Goal: Check status: Check status

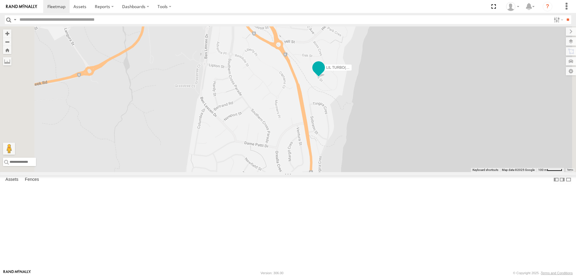
click at [372, 69] on span "LIL TURBO(SMALL TRUCK)" at bounding box center [349, 67] width 46 height 4
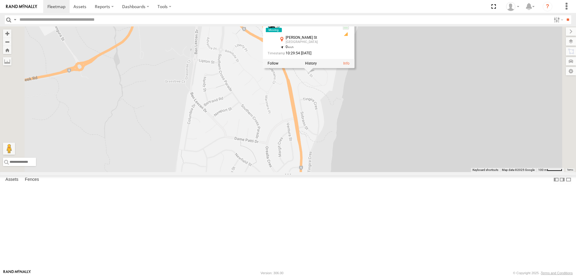
drag, startPoint x: 395, startPoint y: 163, endPoint x: 384, endPoint y: 158, distance: 12.4
click at [384, 158] on div "LIL TURBO(SMALL TRUCK) LIL TURBO(SMALL TRUCK) All Assets [PERSON_NAME] [GEOGRAP…" at bounding box center [288, 98] width 576 height 145
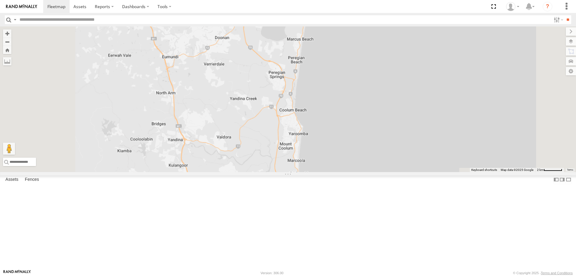
drag, startPoint x: 360, startPoint y: 190, endPoint x: 366, endPoint y: 66, distance: 124.2
click at [366, 66] on div "LIL TURBO(SMALL TRUCK) LIL TURBO(SMALL TRUCK) All Assets [PERSON_NAME] [GEOGRAP…" at bounding box center [288, 98] width 576 height 145
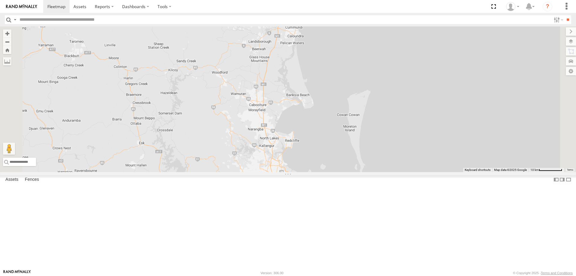
drag, startPoint x: 353, startPoint y: 174, endPoint x: 336, endPoint y: 25, distance: 149.3
click at [336, 25] on body at bounding box center [288, 138] width 576 height 276
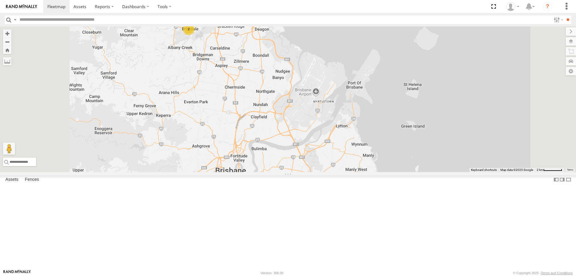
drag, startPoint x: 253, startPoint y: 64, endPoint x: 277, endPoint y: 117, distance: 58.7
click at [277, 117] on div "LIL TURBO(SMALL TRUCK) LIL TURBO(SMALL TRUCK) All Assets [PERSON_NAME] [GEOGRAP…" at bounding box center [288, 98] width 576 height 145
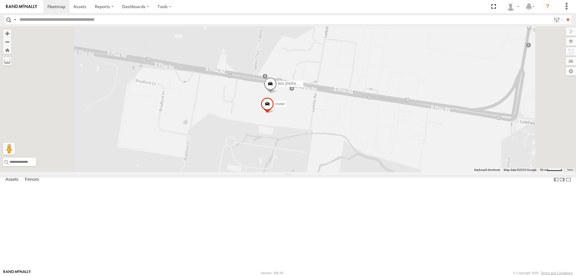
click at [334, 86] on span "BIG [PERSON_NAME] (BIG Truck)" at bounding box center [306, 84] width 56 height 4
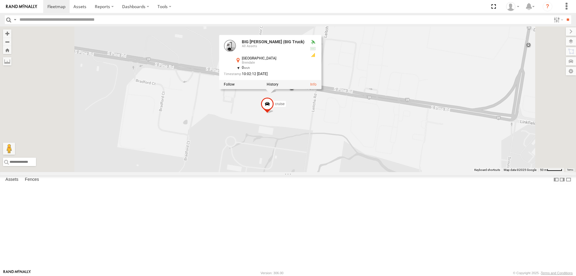
click at [386, 164] on div "LIL TURBO(SMALL TRUCK) BIG [PERSON_NAME] (BIG Truck) cruise BIG [PERSON_NAME] (…" at bounding box center [288, 98] width 576 height 145
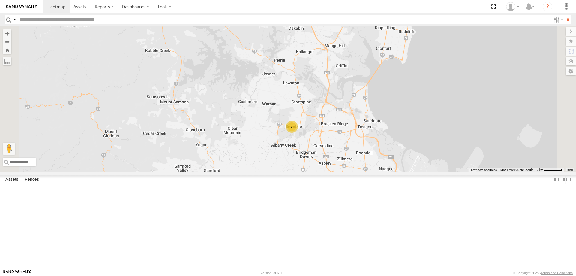
drag, startPoint x: 317, startPoint y: 102, endPoint x: 308, endPoint y: 125, distance: 25.1
click at [308, 125] on div "LIL TURBO(SMALL TRUCK) 2" at bounding box center [288, 98] width 576 height 145
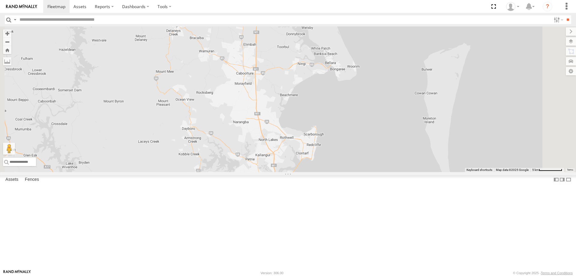
drag, startPoint x: 326, startPoint y: 96, endPoint x: 320, endPoint y: 186, distance: 90.8
click at [320, 172] on div "LIL TURBO(SMALL TRUCK) 2" at bounding box center [288, 98] width 576 height 145
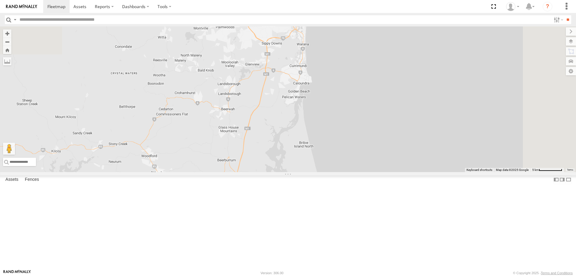
drag, startPoint x: 398, startPoint y: 65, endPoint x: 380, endPoint y: 215, distance: 150.7
click at [380, 172] on div "LIL TURBO(SMALL TRUCK) 2" at bounding box center [288, 98] width 576 height 145
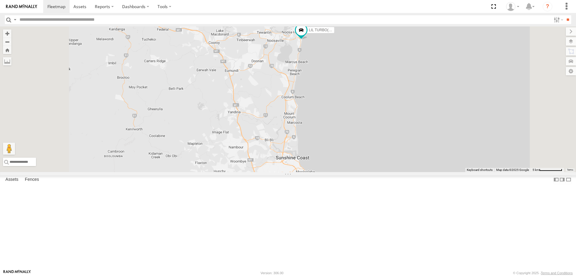
drag, startPoint x: 359, startPoint y: 93, endPoint x: 365, endPoint y: 237, distance: 144.0
click at [365, 172] on div "LIL TURBO(SMALL TRUCK) 2" at bounding box center [288, 98] width 576 height 145
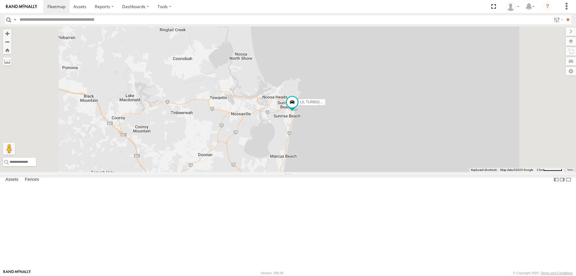
drag, startPoint x: 348, startPoint y: 143, endPoint x: 343, endPoint y: 173, distance: 30.1
click at [343, 172] on div "LIL TURBO(SMALL TRUCK)" at bounding box center [288, 98] width 576 height 145
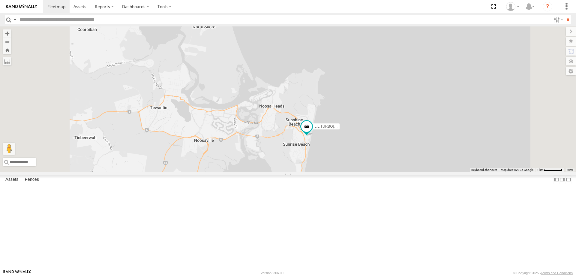
drag, startPoint x: 344, startPoint y: 159, endPoint x: 344, endPoint y: 188, distance: 29.4
click at [344, 172] on div "LIL TURBO(SMALL TRUCK)" at bounding box center [288, 98] width 576 height 145
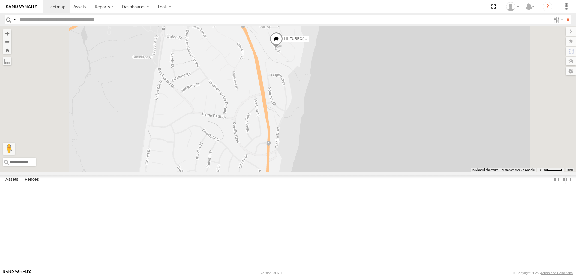
click at [283, 48] on span at bounding box center [276, 40] width 13 height 16
click at [322, 43] on div at bounding box center [275, 38] width 91 height 9
click at [284, 41] on label at bounding box center [279, 39] width 12 height 4
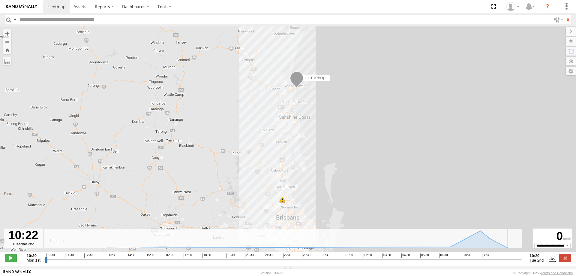
drag, startPoint x: 47, startPoint y: 262, endPoint x: 517, endPoint y: 256, distance: 470.4
click at [517, 256] on input "range" at bounding box center [282, 259] width 477 height 6
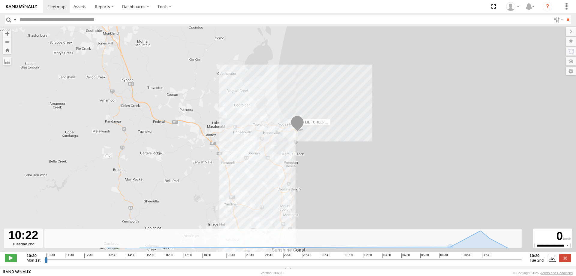
drag, startPoint x: 256, startPoint y: 104, endPoint x: 295, endPoint y: 156, distance: 65.4
click at [295, 156] on div "LIL TURBO(SMALL TRUCK) 10:57 Mon" at bounding box center [288, 142] width 576 height 232
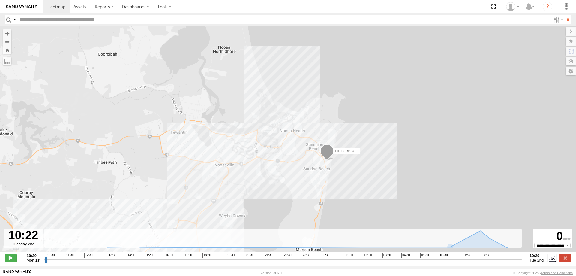
drag, startPoint x: 270, startPoint y: 145, endPoint x: 276, endPoint y: 158, distance: 14.7
click at [276, 158] on div "LIL TURBO(SMALL TRUCK) 10:57 Mon" at bounding box center [288, 142] width 576 height 232
drag, startPoint x: 518, startPoint y: 264, endPoint x: 536, endPoint y: 265, distance: 18.3
type input "**********"
click at [521, 262] on input "range" at bounding box center [282, 259] width 477 height 6
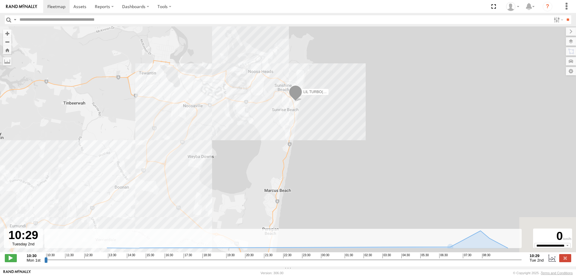
drag, startPoint x: 394, startPoint y: 200, endPoint x: 358, endPoint y: 135, distance: 74.2
click at [358, 135] on div "LIL TURBO(SMALL TRUCK) 10:57 Mon" at bounding box center [288, 142] width 576 height 232
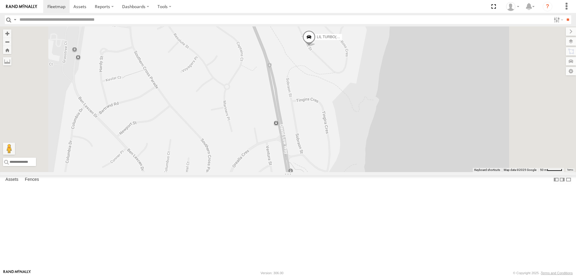
click at [315, 46] on span at bounding box center [308, 38] width 13 height 16
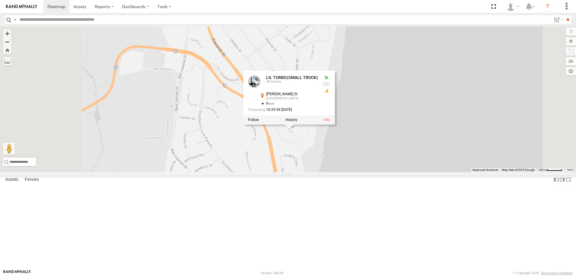
drag, startPoint x: 290, startPoint y: 97, endPoint x: 305, endPoint y: 189, distance: 93.3
click at [305, 172] on div "LIL TURBO(SMALL TRUCK) LIL TURBO(SMALL TRUCK) All Assets [PERSON_NAME] [GEOGRAP…" at bounding box center [288, 98] width 576 height 145
